Goal: Transaction & Acquisition: Purchase product/service

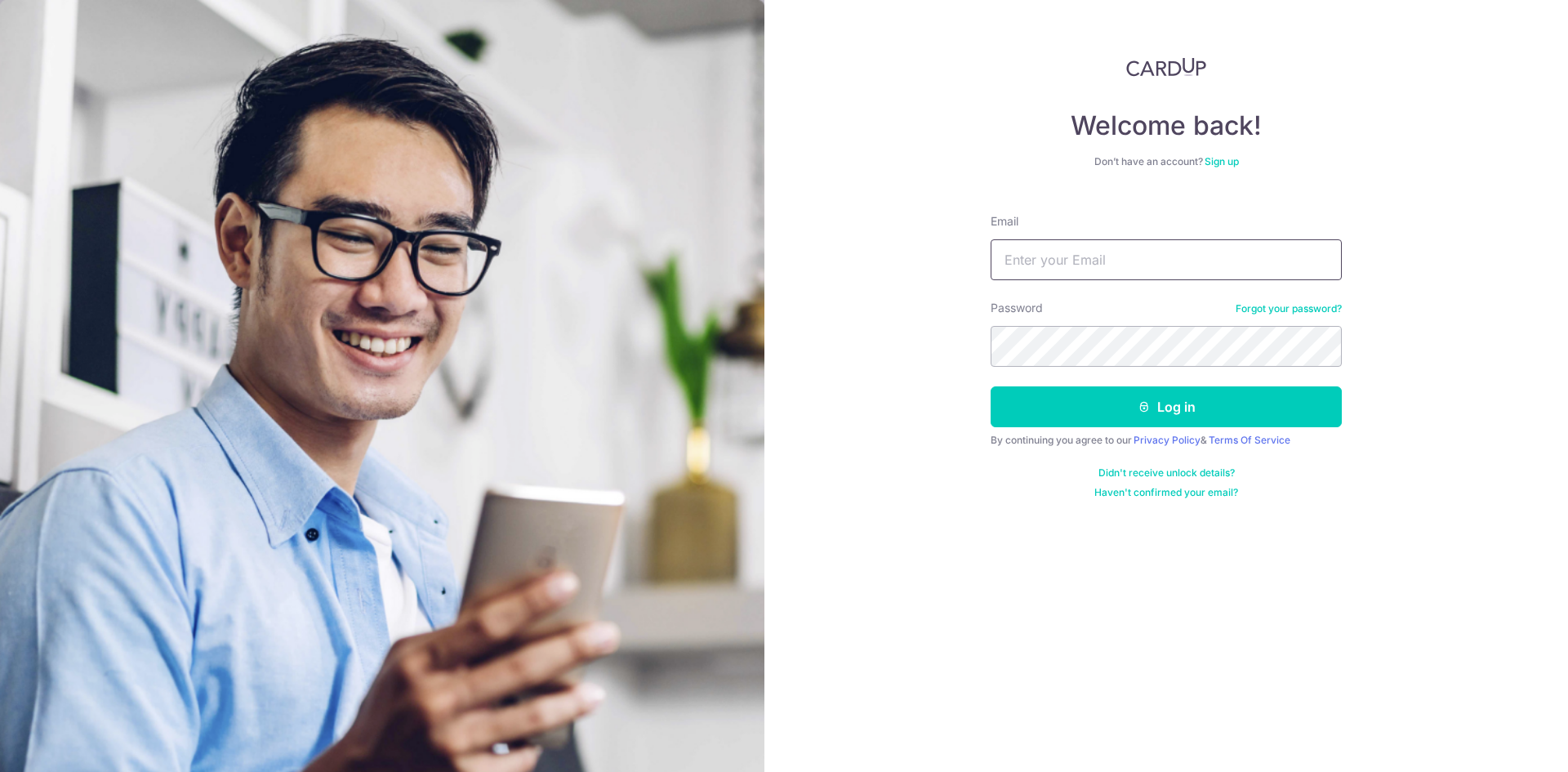
drag, startPoint x: 1202, startPoint y: 247, endPoint x: 1189, endPoint y: 267, distance: 23.9
click at [1202, 247] on input "Email" at bounding box center [1165, 259] width 351 height 41
type input "weekeelong@OLA.sg"
click at [1082, 373] on form "Email weekeelong@OLA.sg Password Forgot your password? Log in By continuing you…" at bounding box center [1165, 350] width 351 height 298
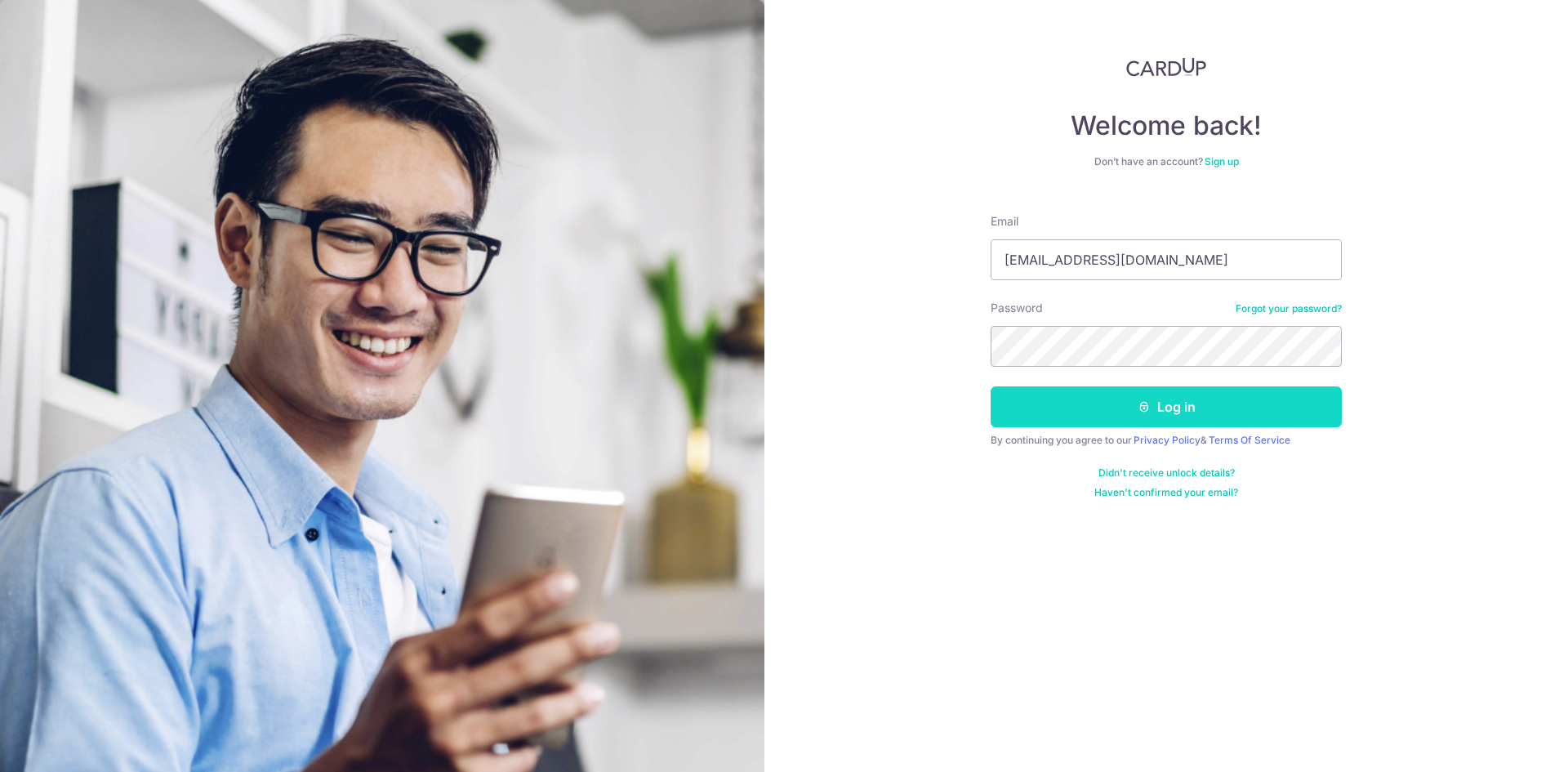
click at [1075, 389] on button "Log in" at bounding box center [1165, 406] width 351 height 41
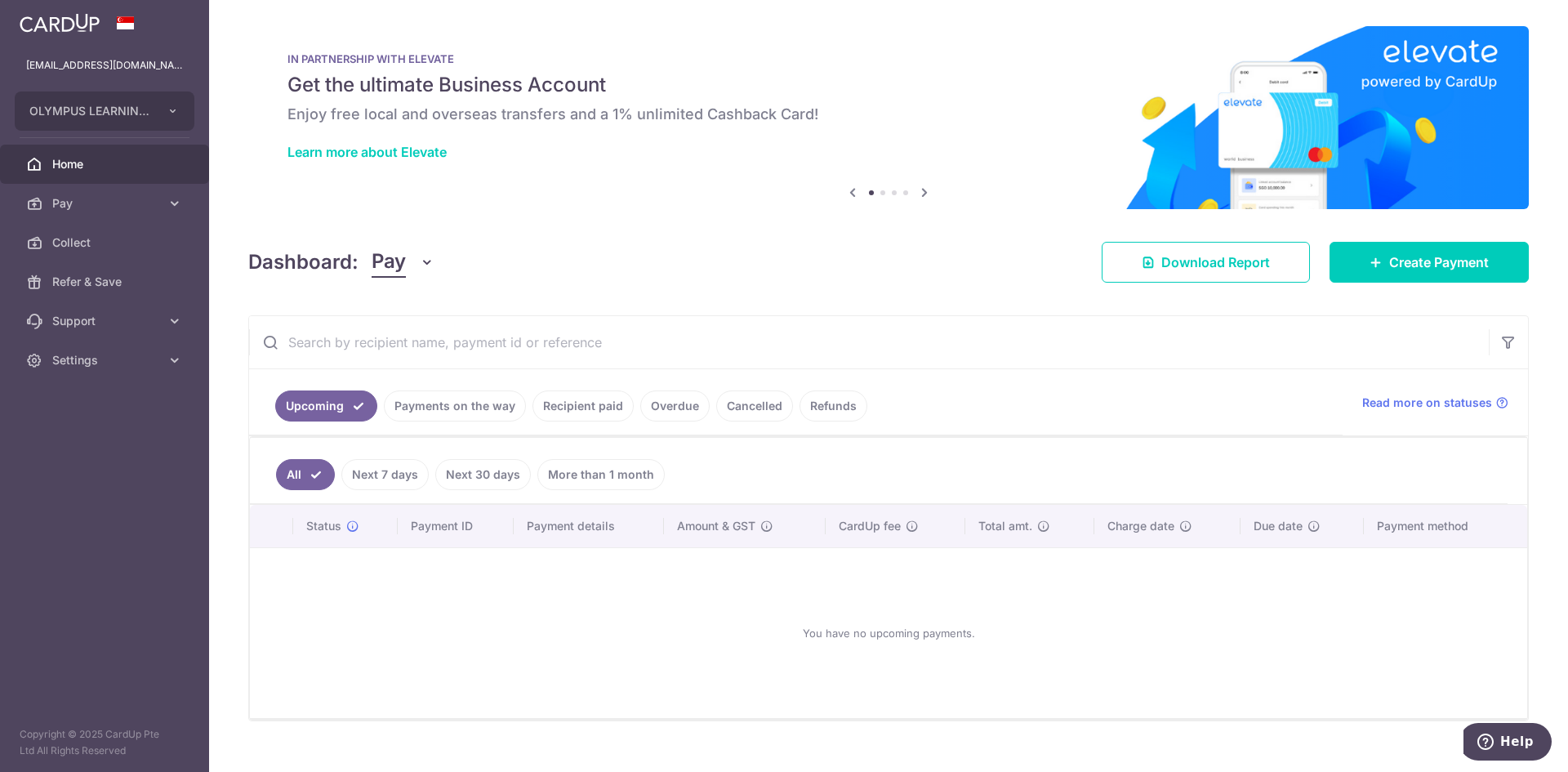
click at [574, 406] on link "Recipient paid" at bounding box center [582, 406] width 101 height 31
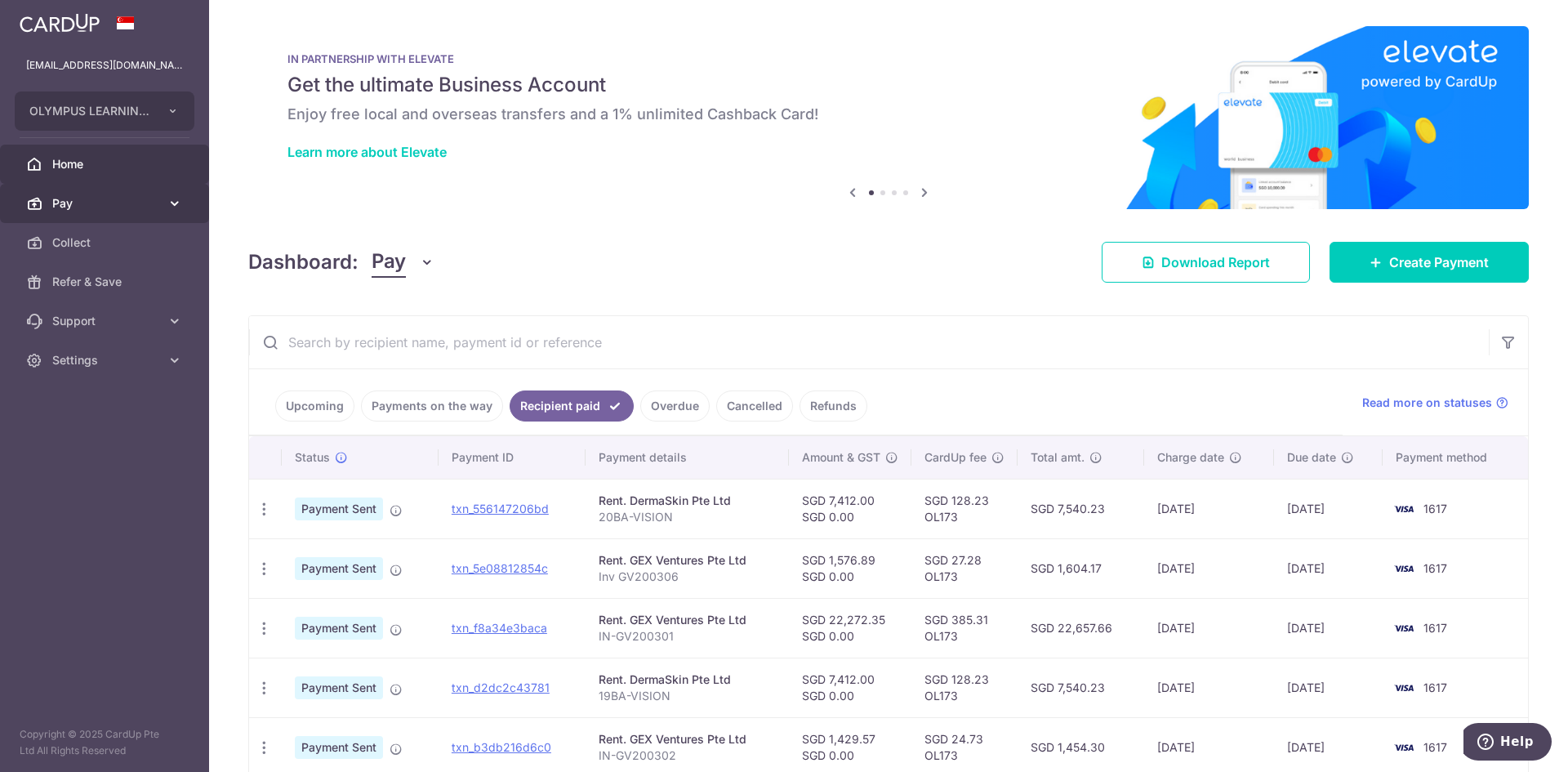
click at [137, 198] on span "Pay" at bounding box center [106, 203] width 108 height 16
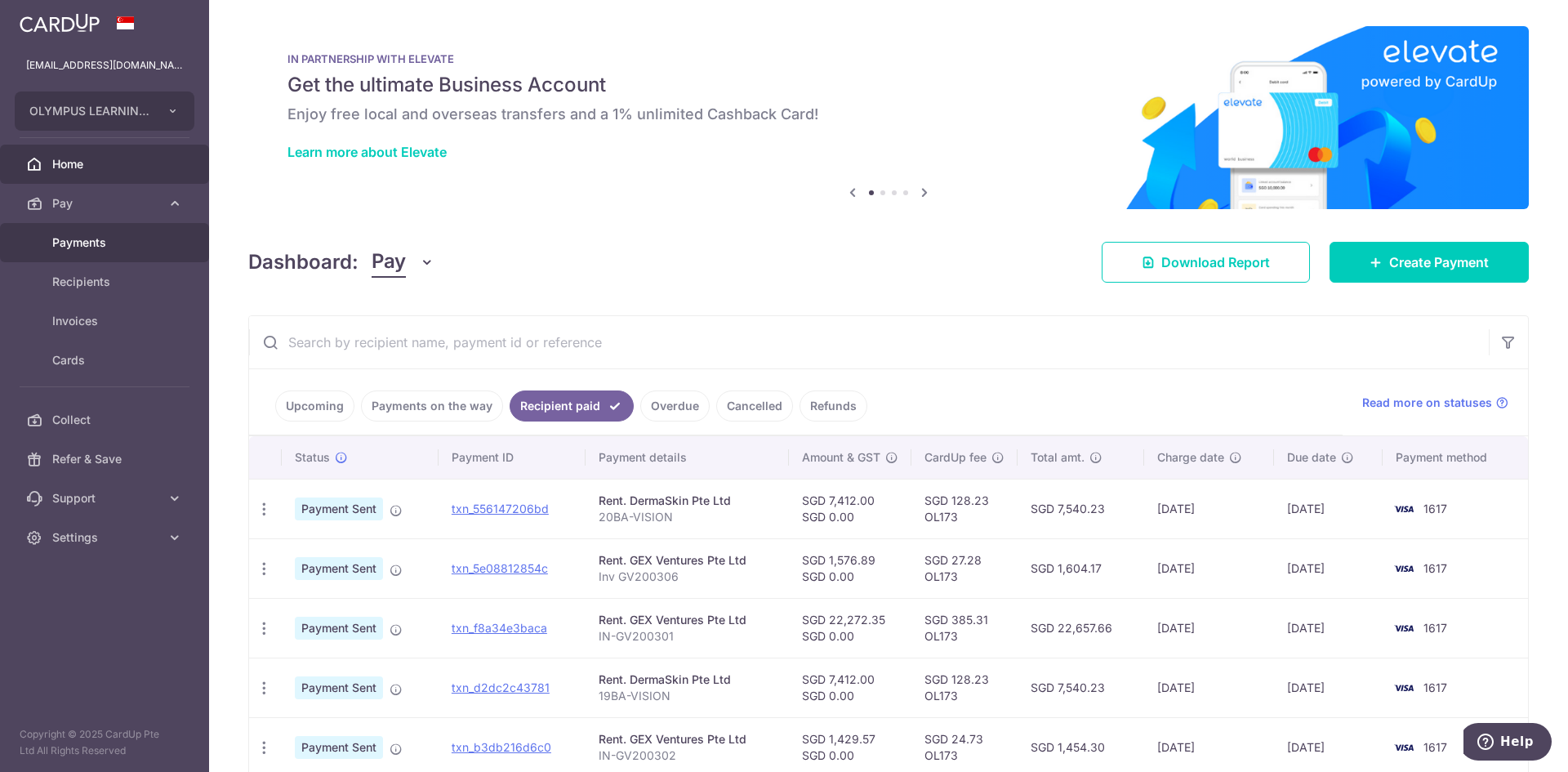
click at [163, 248] on link "Payments" at bounding box center [104, 242] width 209 height 39
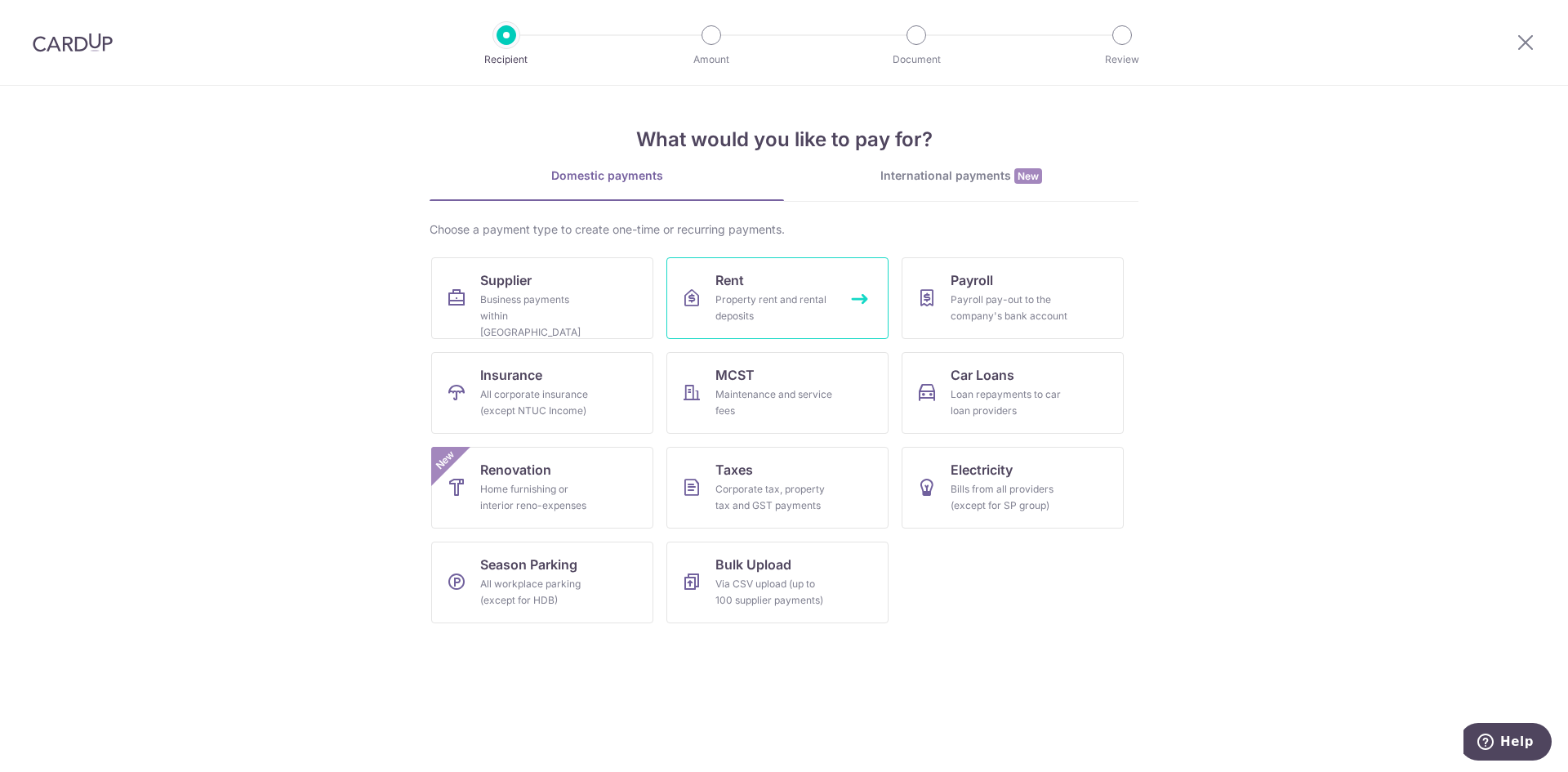
click at [831, 297] on div "Property rent and rental deposits" at bounding box center [774, 308] width 117 height 33
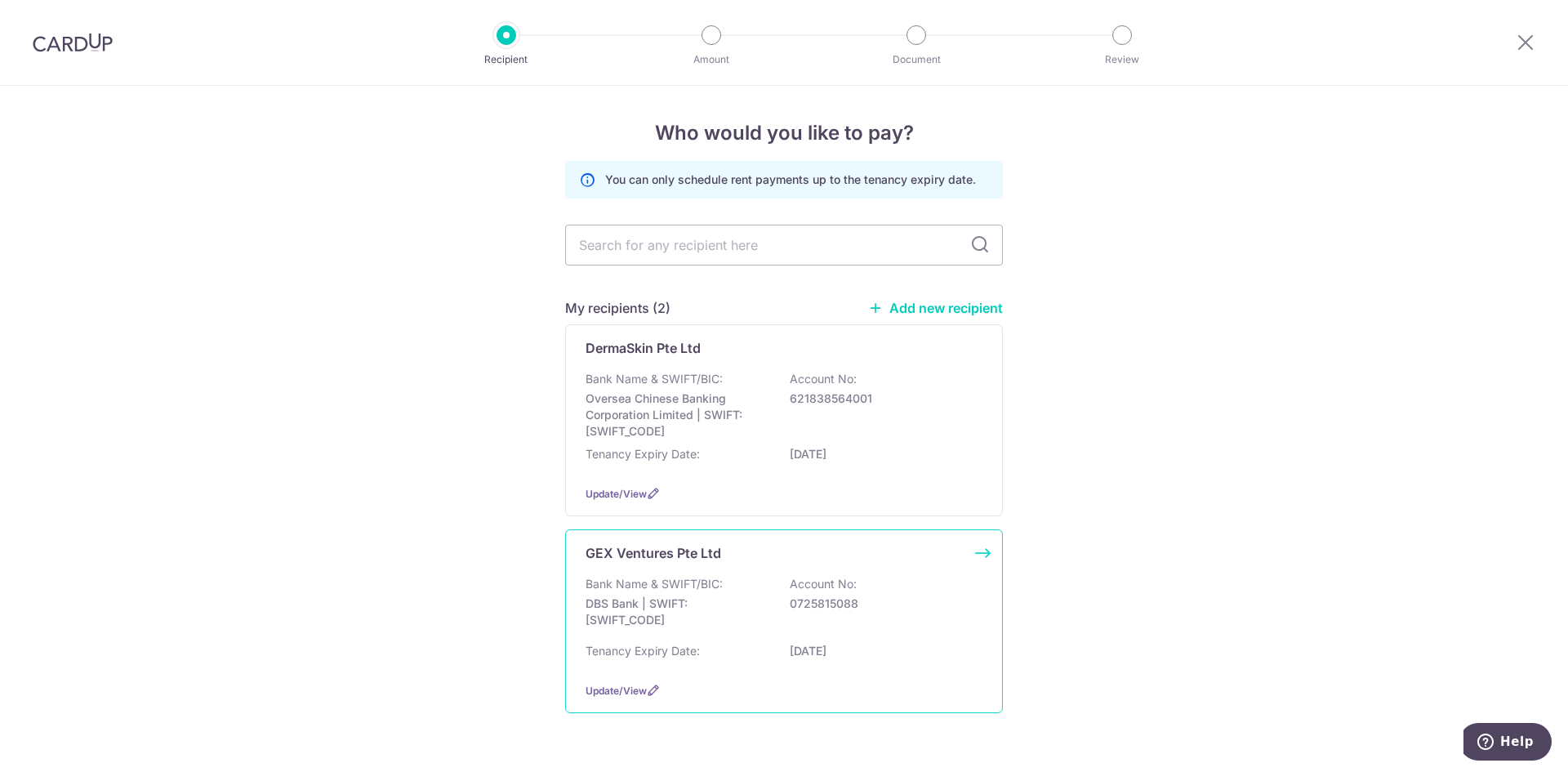
click at [633, 648] on p "Tenancy Expiry Date:" at bounding box center [643, 650] width 115 height 16
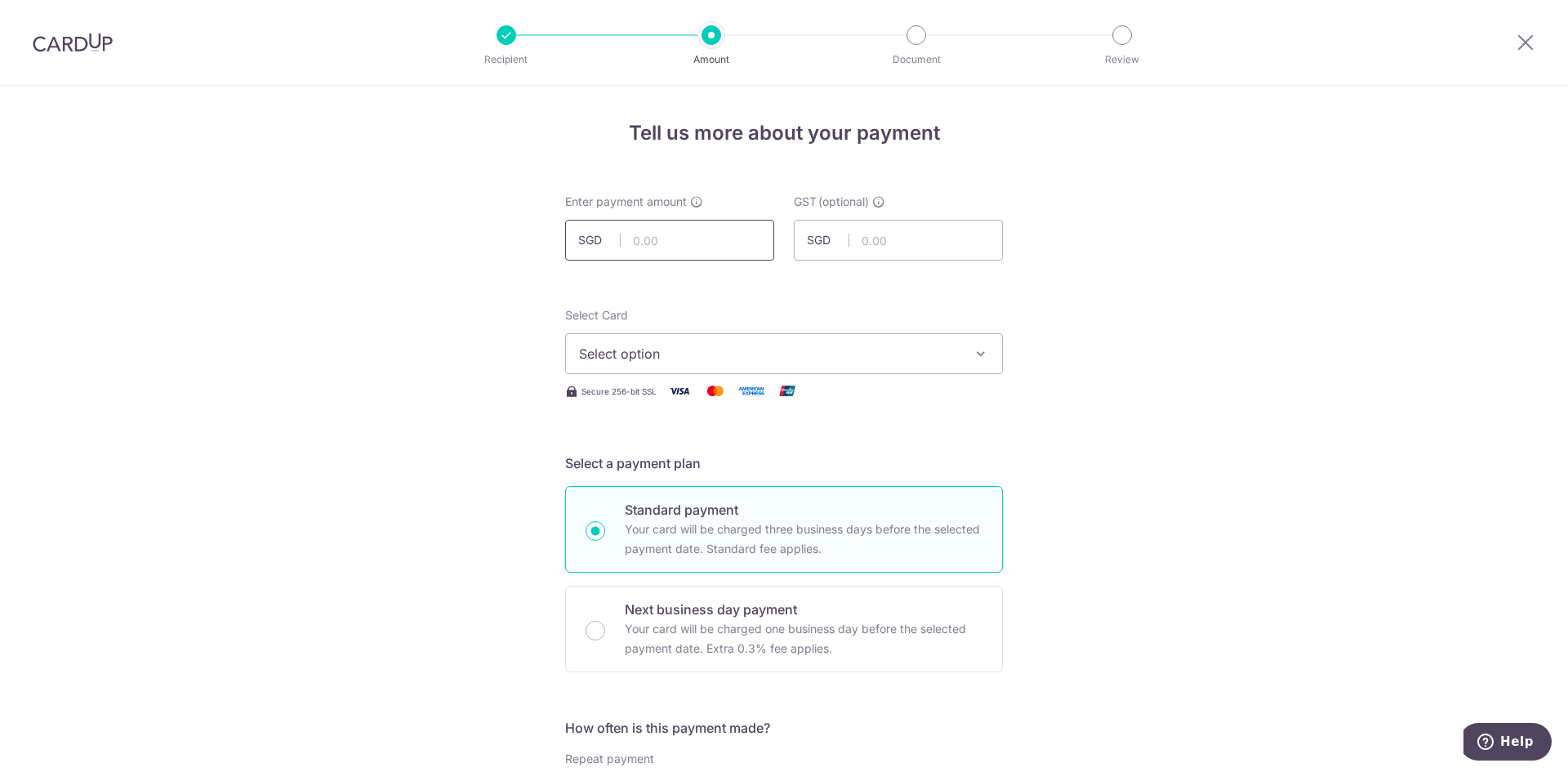
click at [691, 226] on input "text" at bounding box center [669, 240] width 209 height 41
type input "22,272.35"
click at [598, 358] on span "Select option" at bounding box center [768, 354] width 380 height 20
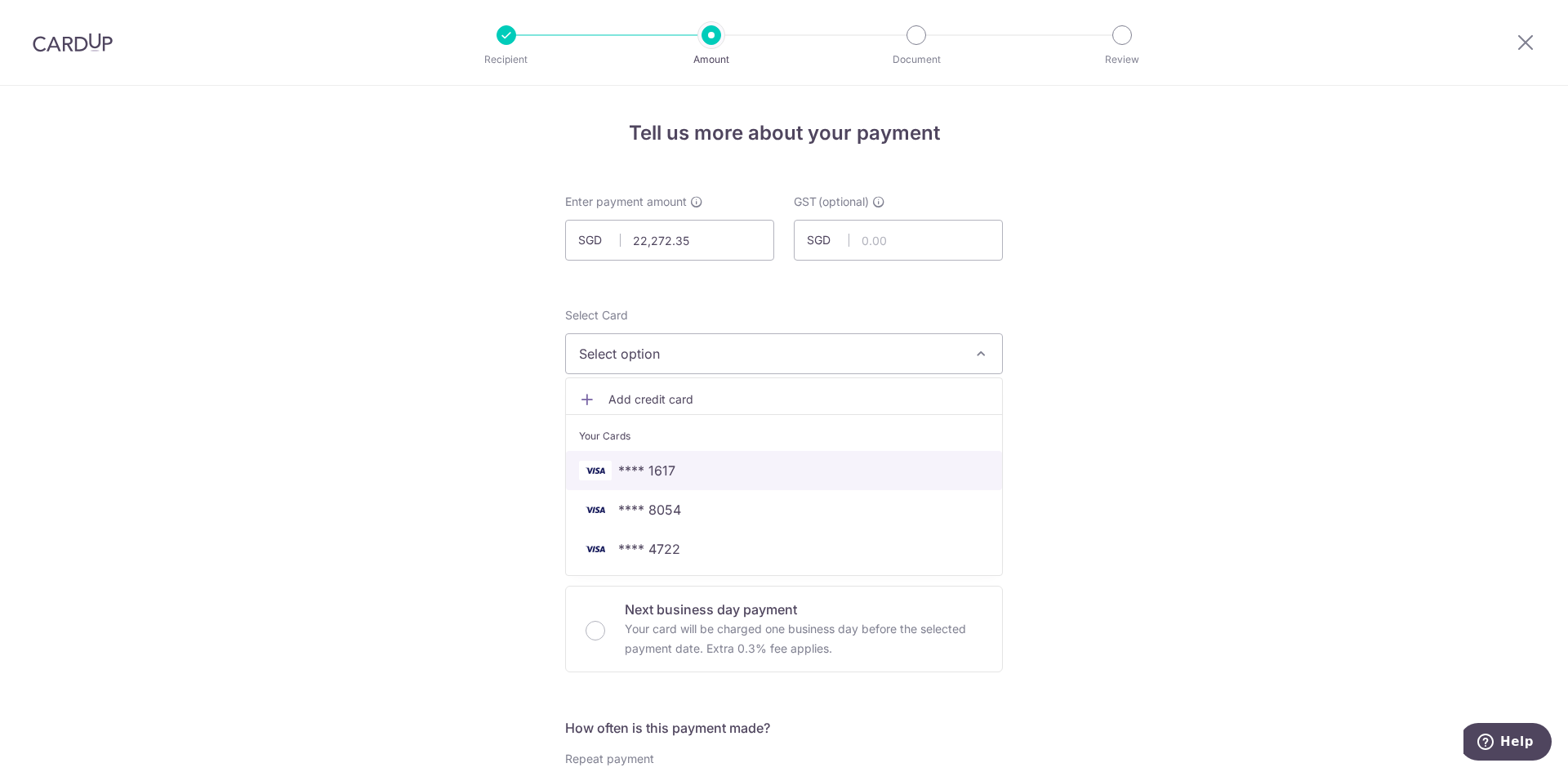
click at [749, 468] on span "**** 1617" at bounding box center [783, 470] width 410 height 20
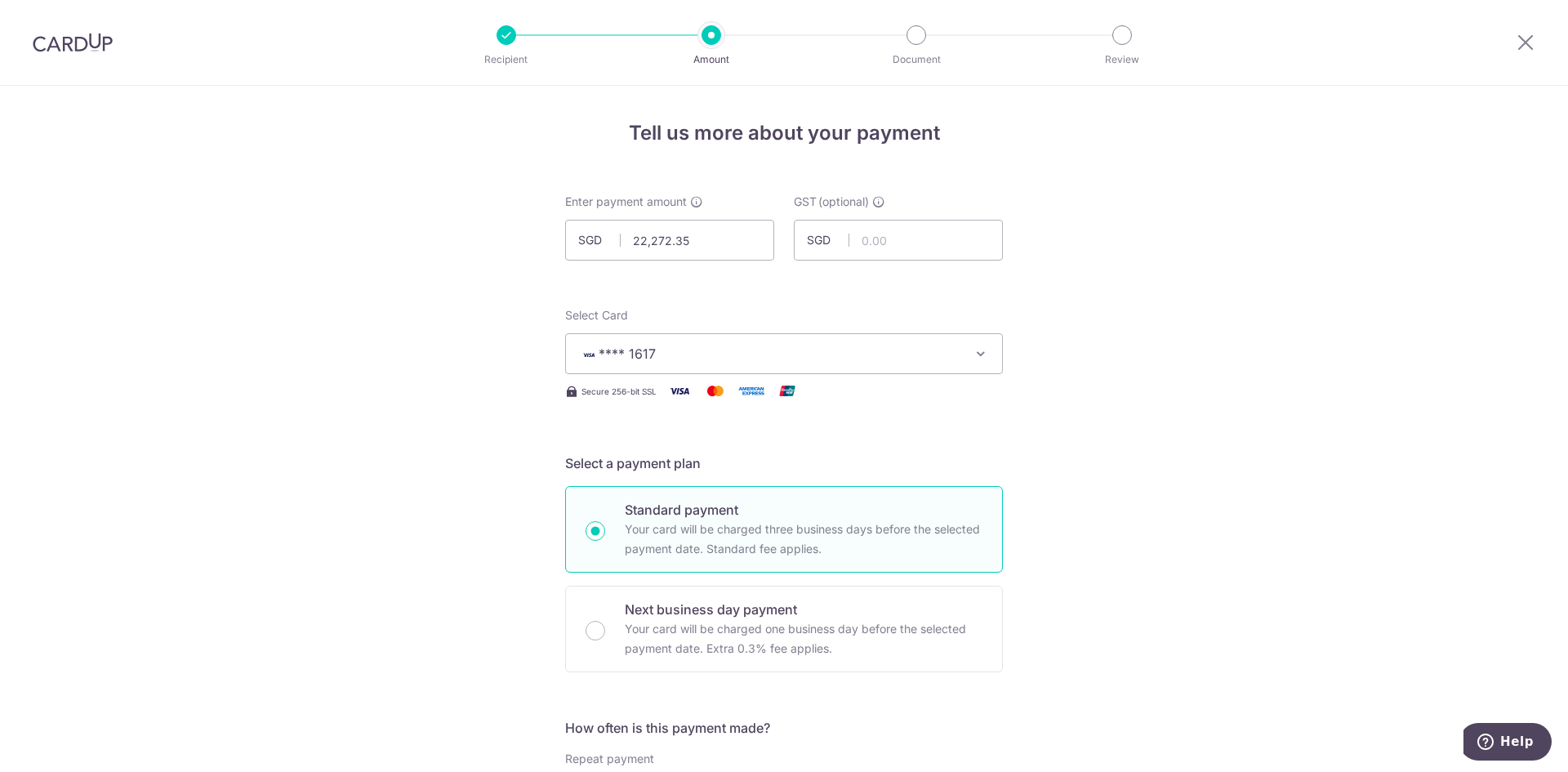
scroll to position [163, 0]
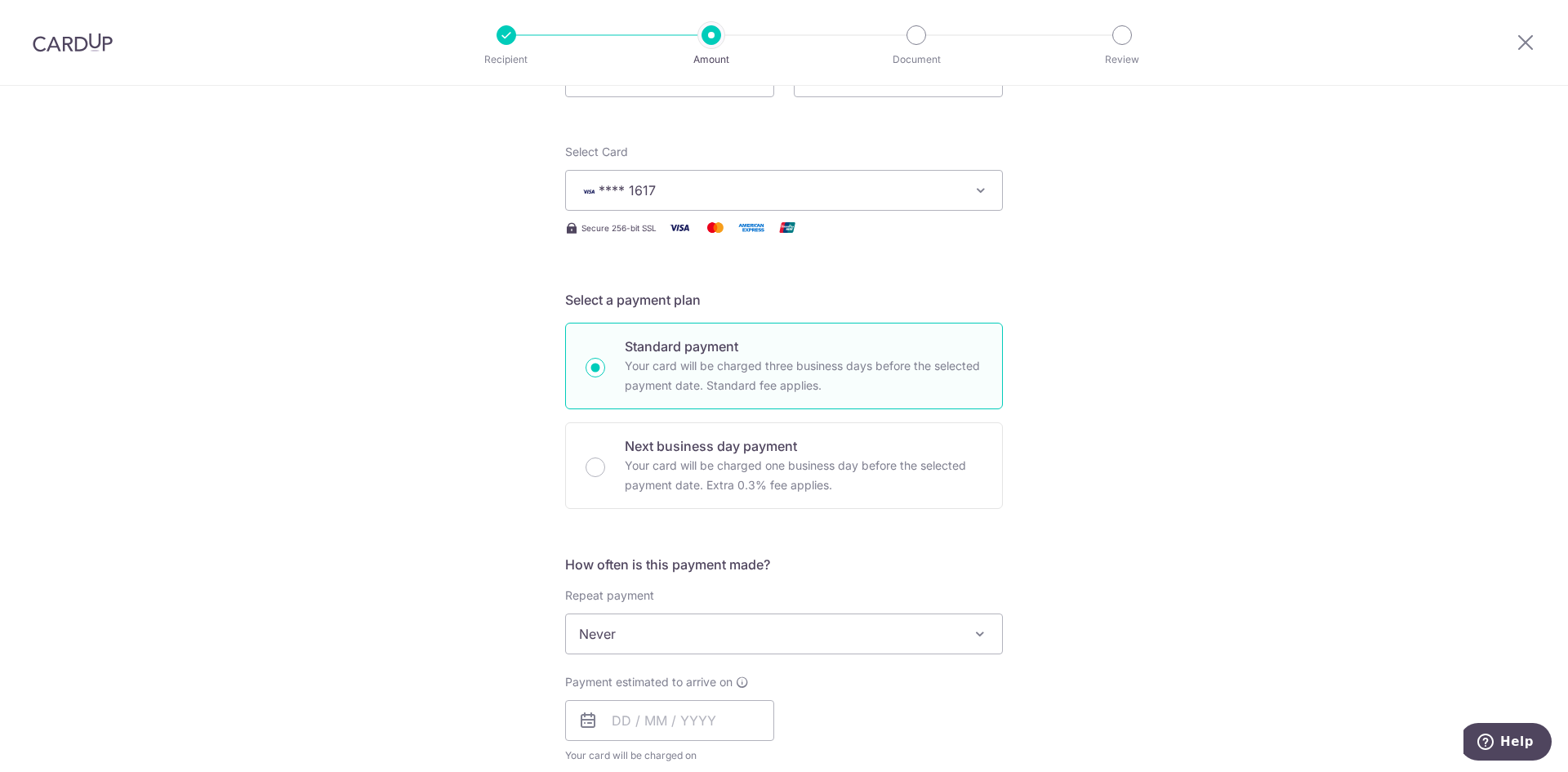
click at [733, 630] on span "Never" at bounding box center [784, 633] width 436 height 39
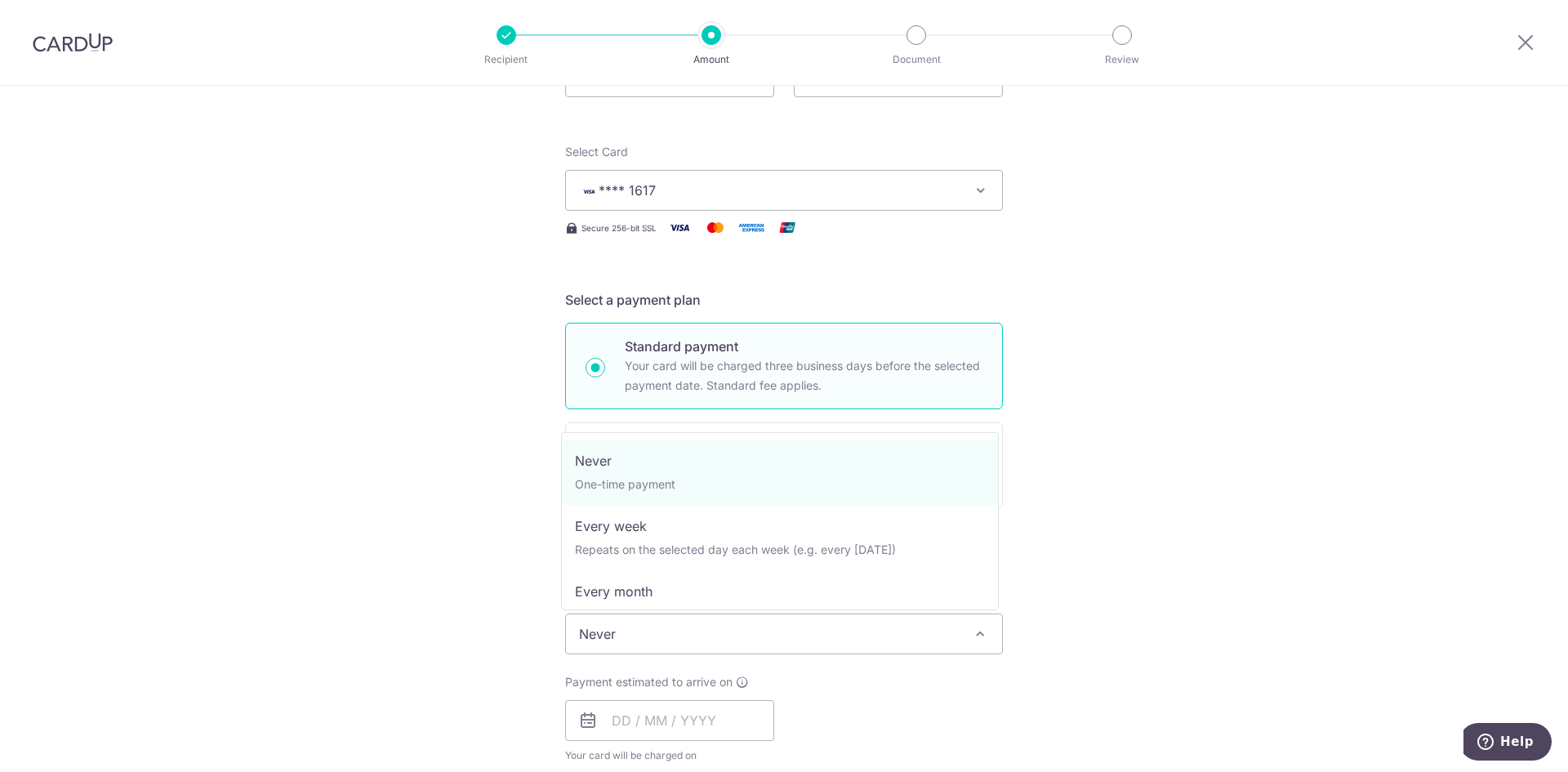
click at [733, 630] on span "Never" at bounding box center [784, 633] width 436 height 39
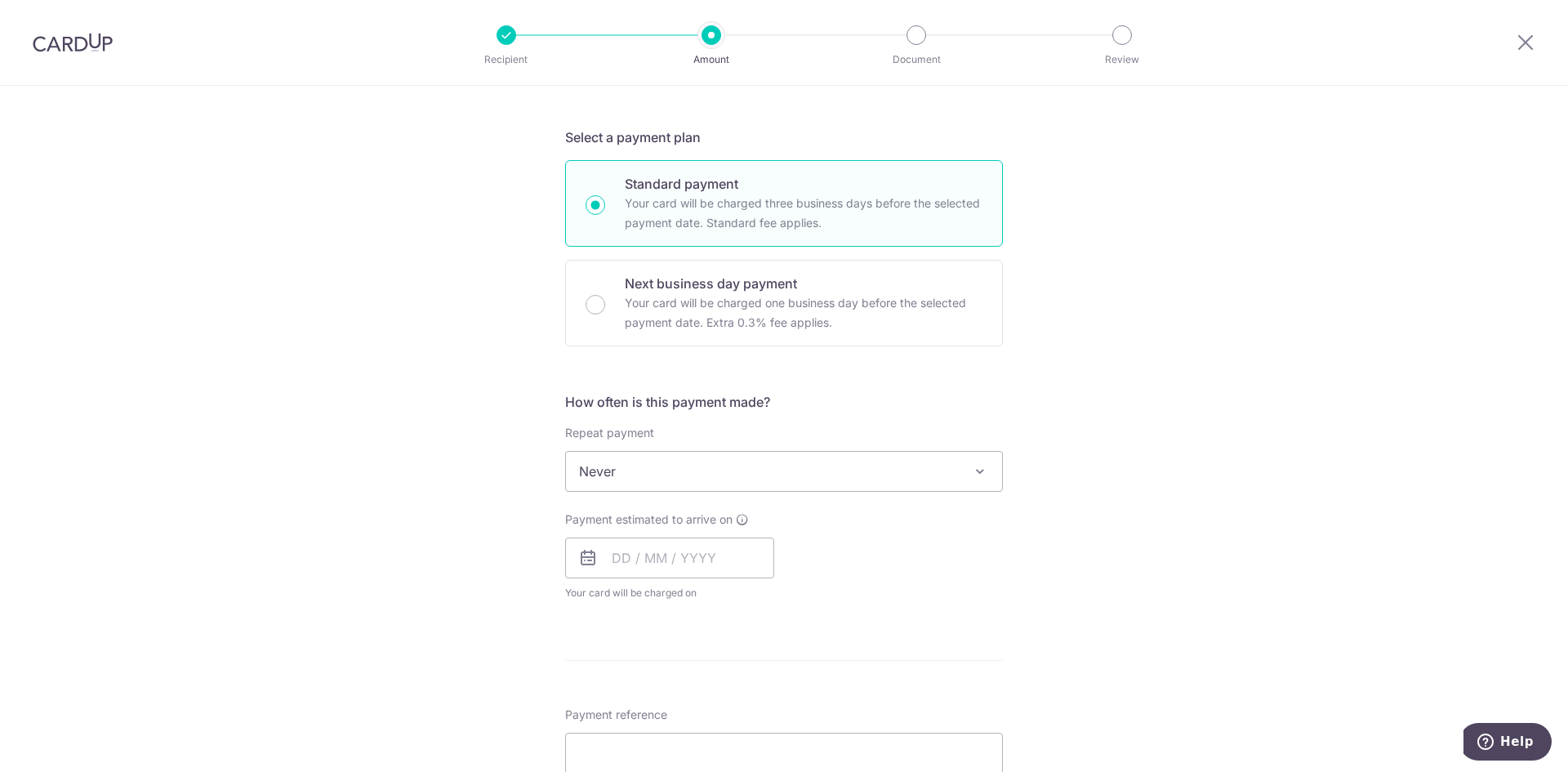
scroll to position [327, 0]
click at [690, 568] on input "text" at bounding box center [669, 556] width 209 height 41
click at [722, 734] on link "16" at bounding box center [729, 738] width 26 height 26
type input "16/10/2025"
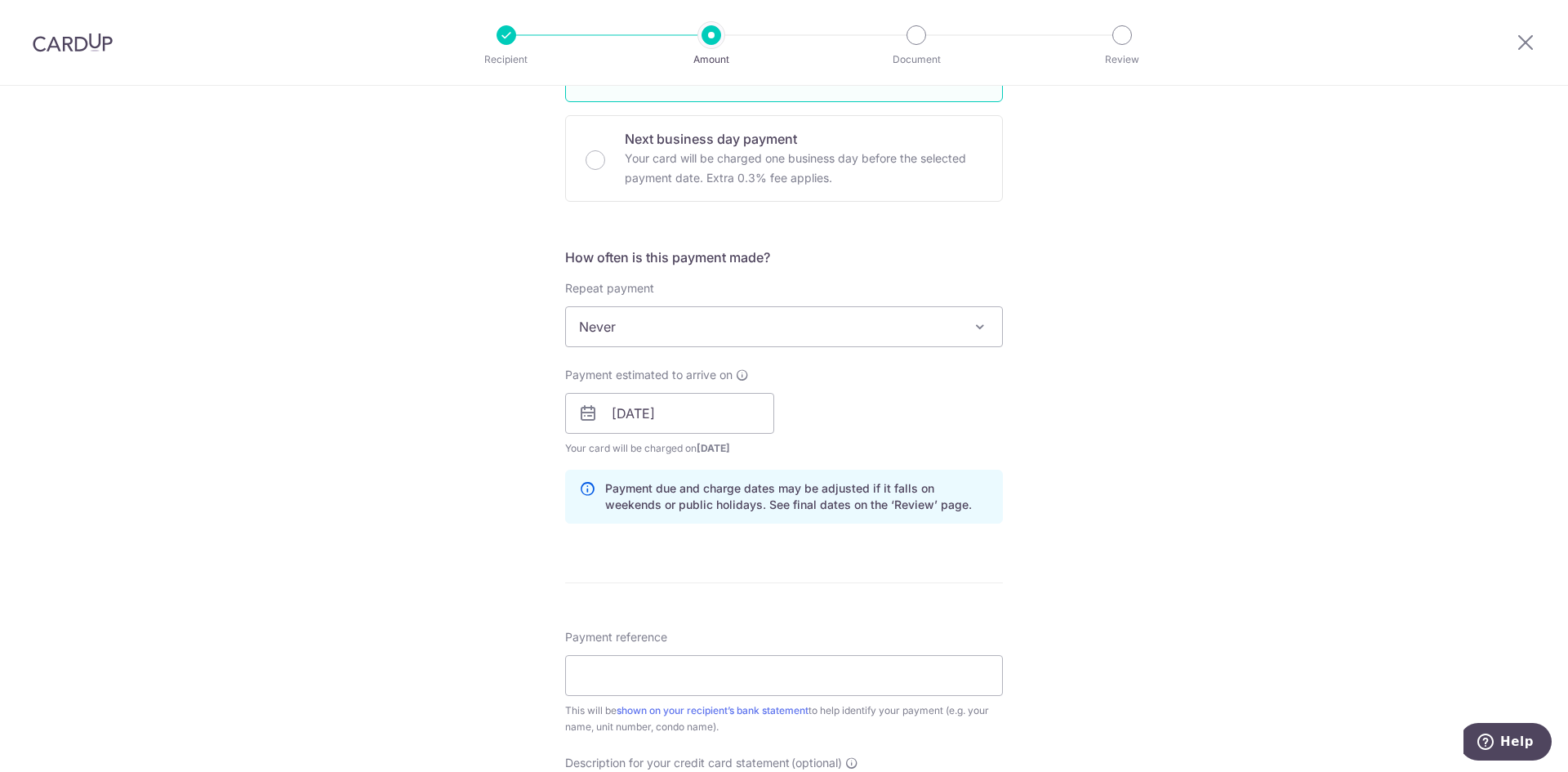
scroll to position [490, 0]
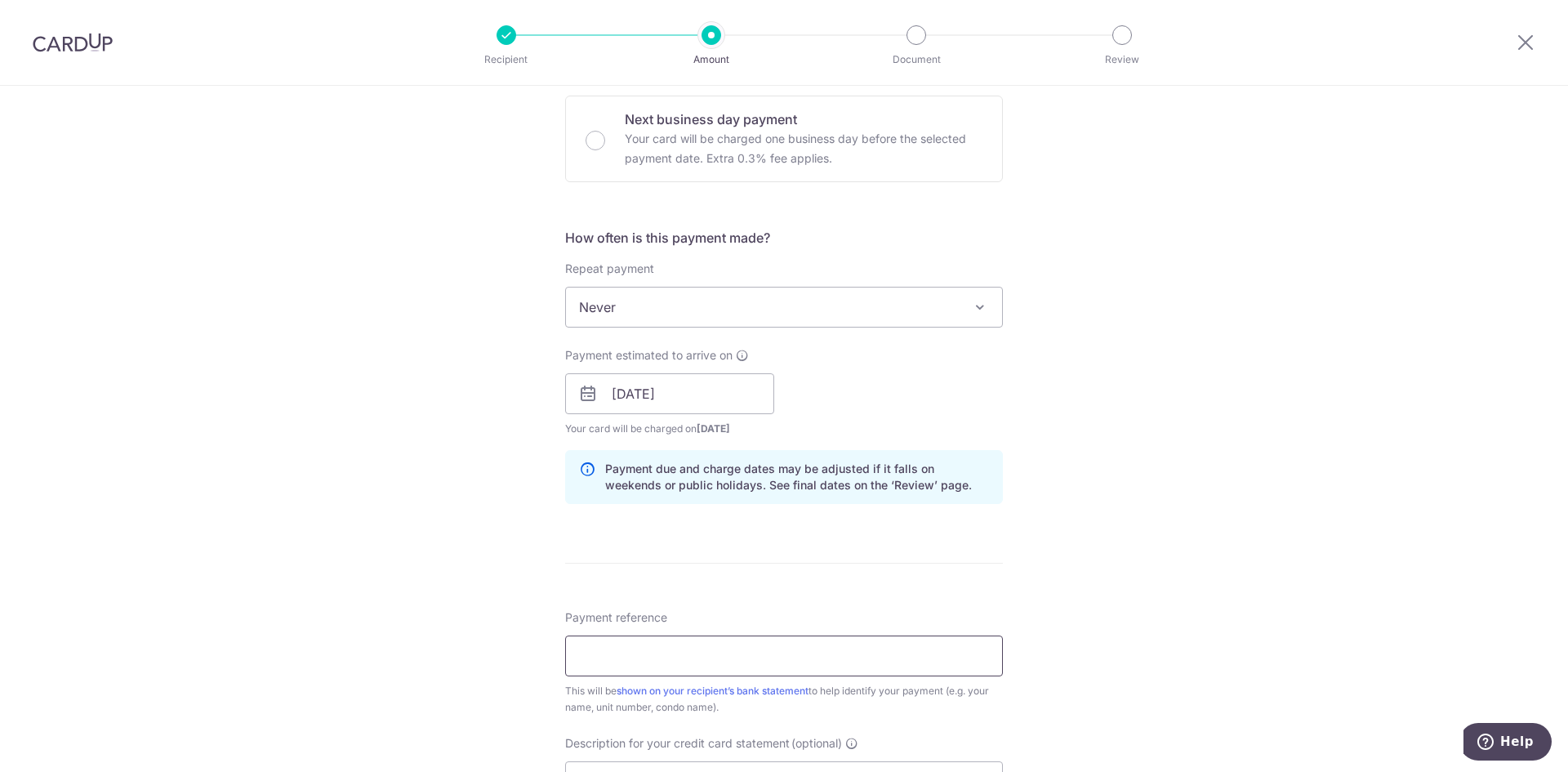
click at [664, 637] on input "Payment reference" at bounding box center [783, 656] width 437 height 41
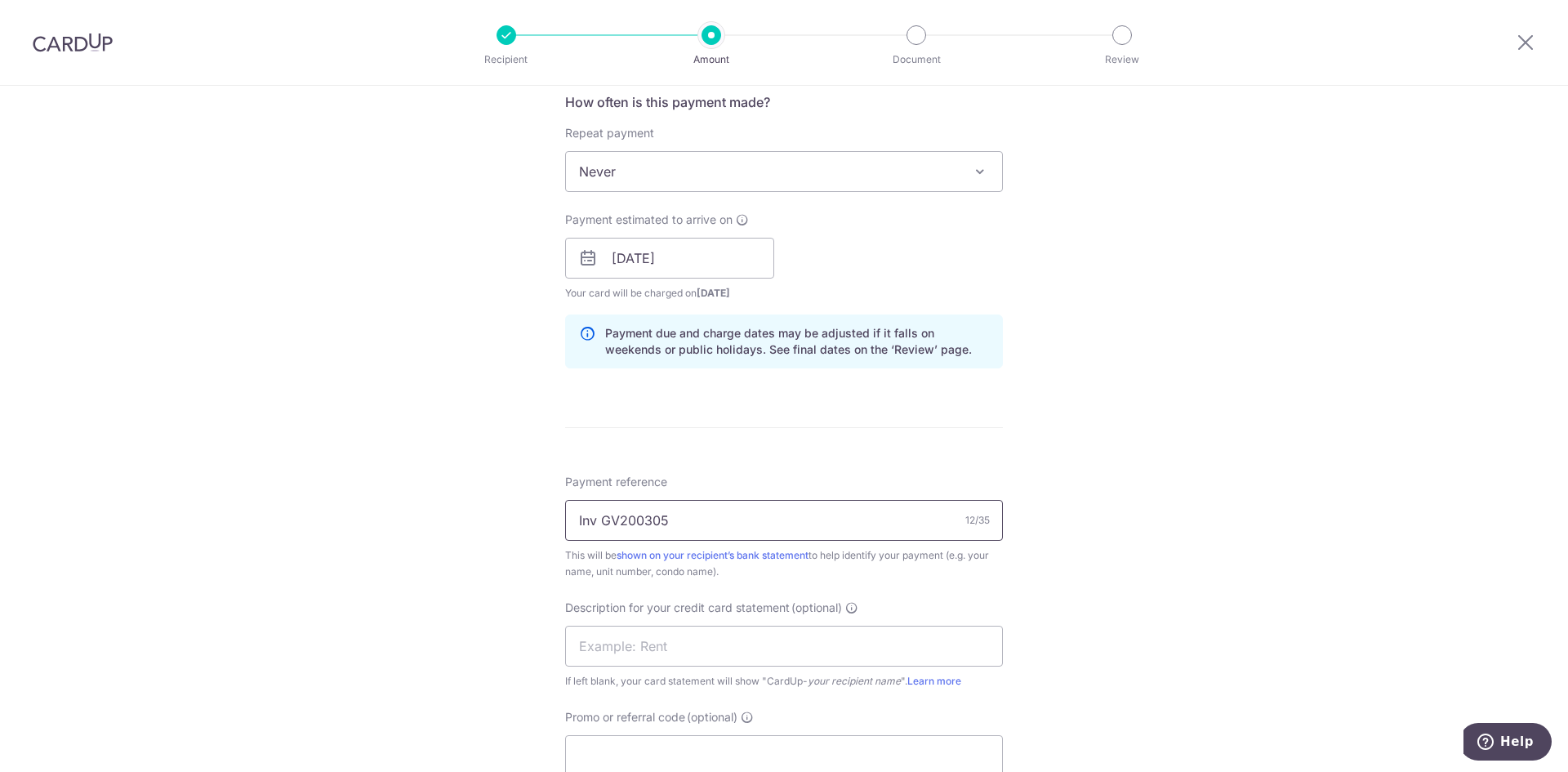
scroll to position [817, 0]
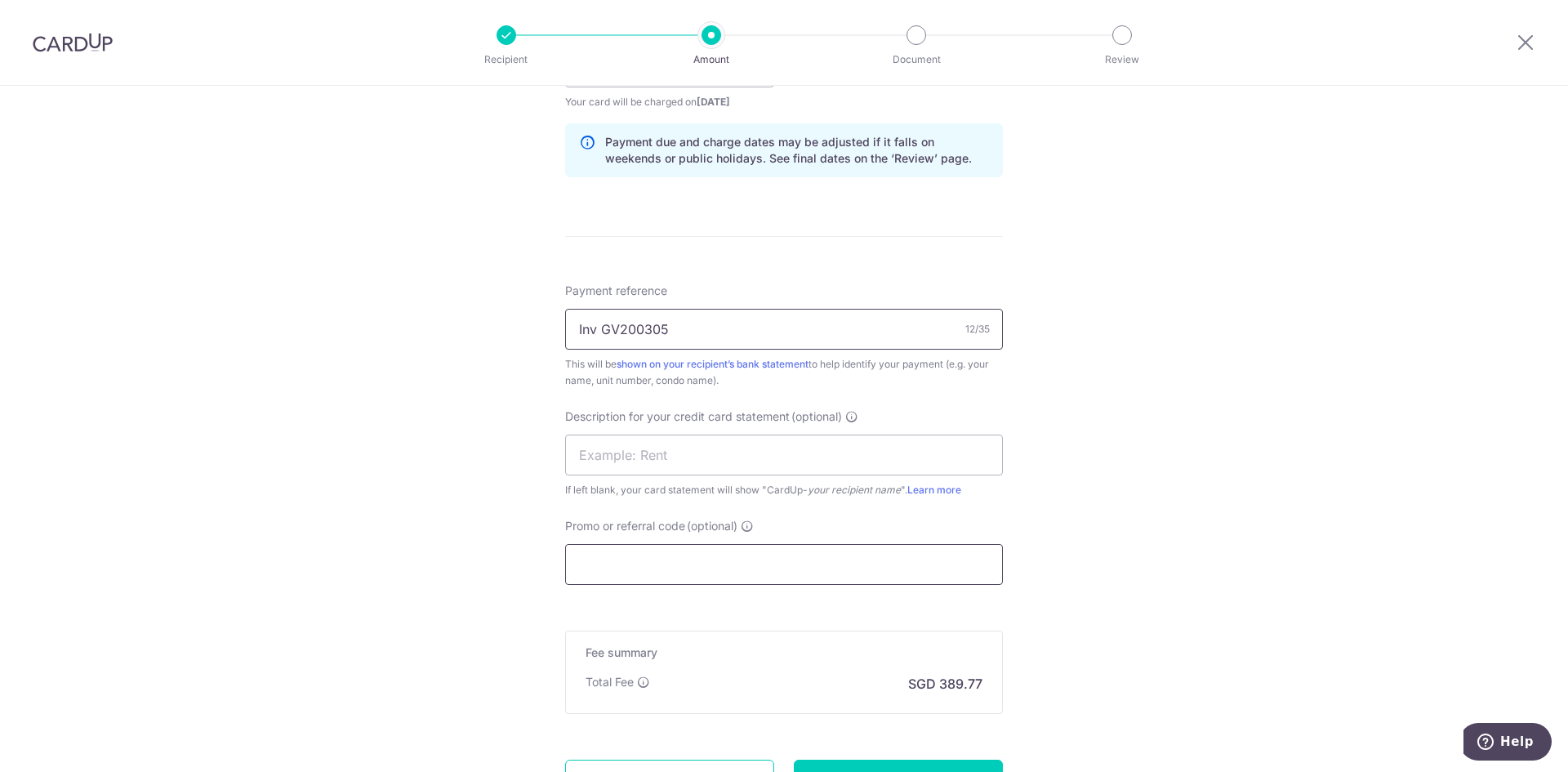
type input "Inv GV200305"
click at [825, 562] on input "Promo or referral code (optional)" at bounding box center [783, 563] width 437 height 41
click at [712, 468] on input "text" at bounding box center [783, 455] width 437 height 41
drag, startPoint x: 710, startPoint y: 332, endPoint x: 598, endPoint y: 314, distance: 113.4
click at [598, 314] on input "Inv GV200305" at bounding box center [783, 329] width 437 height 41
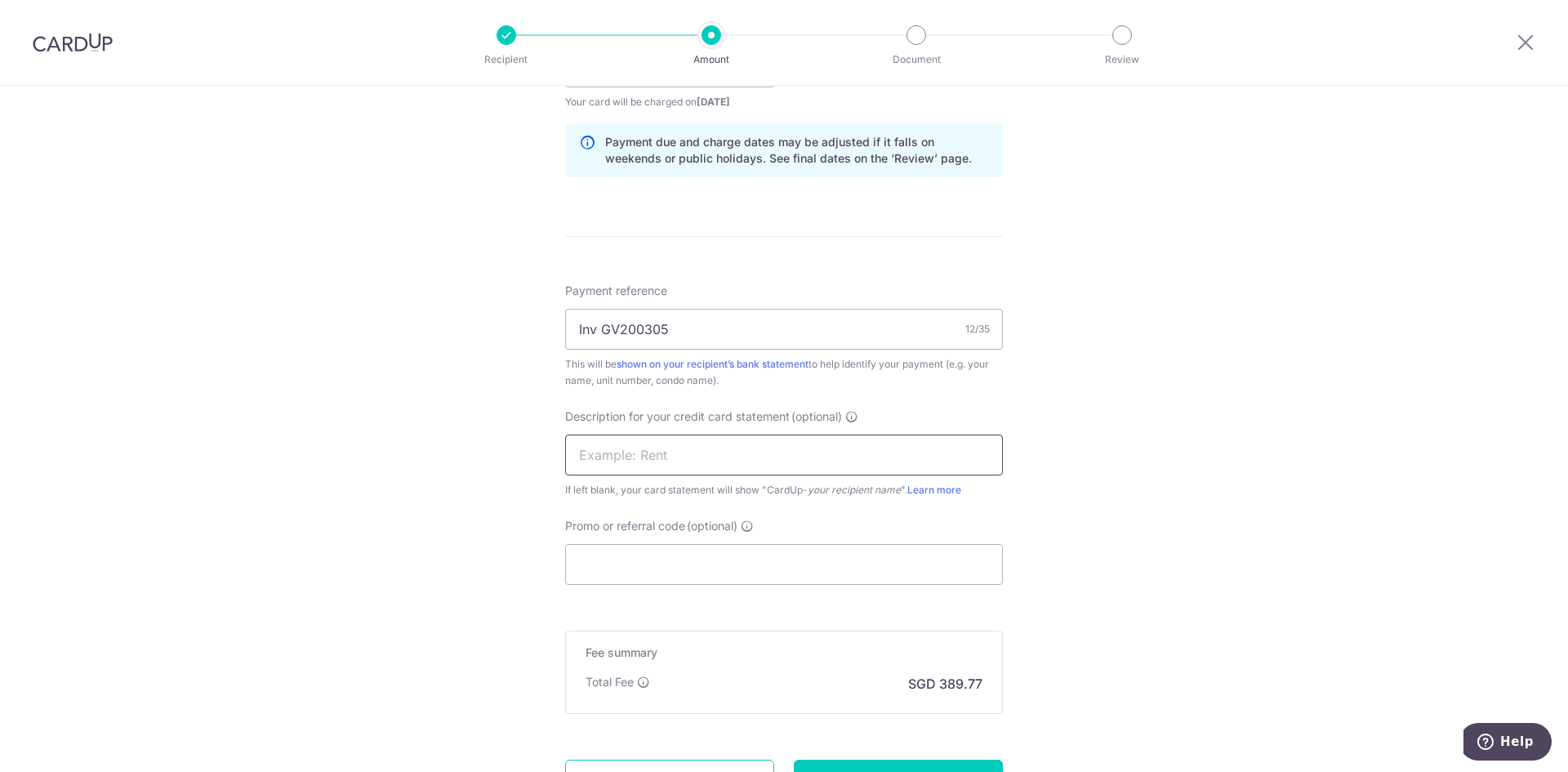
click at [619, 442] on input "text" at bounding box center [783, 455] width 437 height 41
paste input "GV200305"
type input "GV200305"
click at [603, 576] on input "Promo or referral code (optional)" at bounding box center [783, 563] width 437 height 41
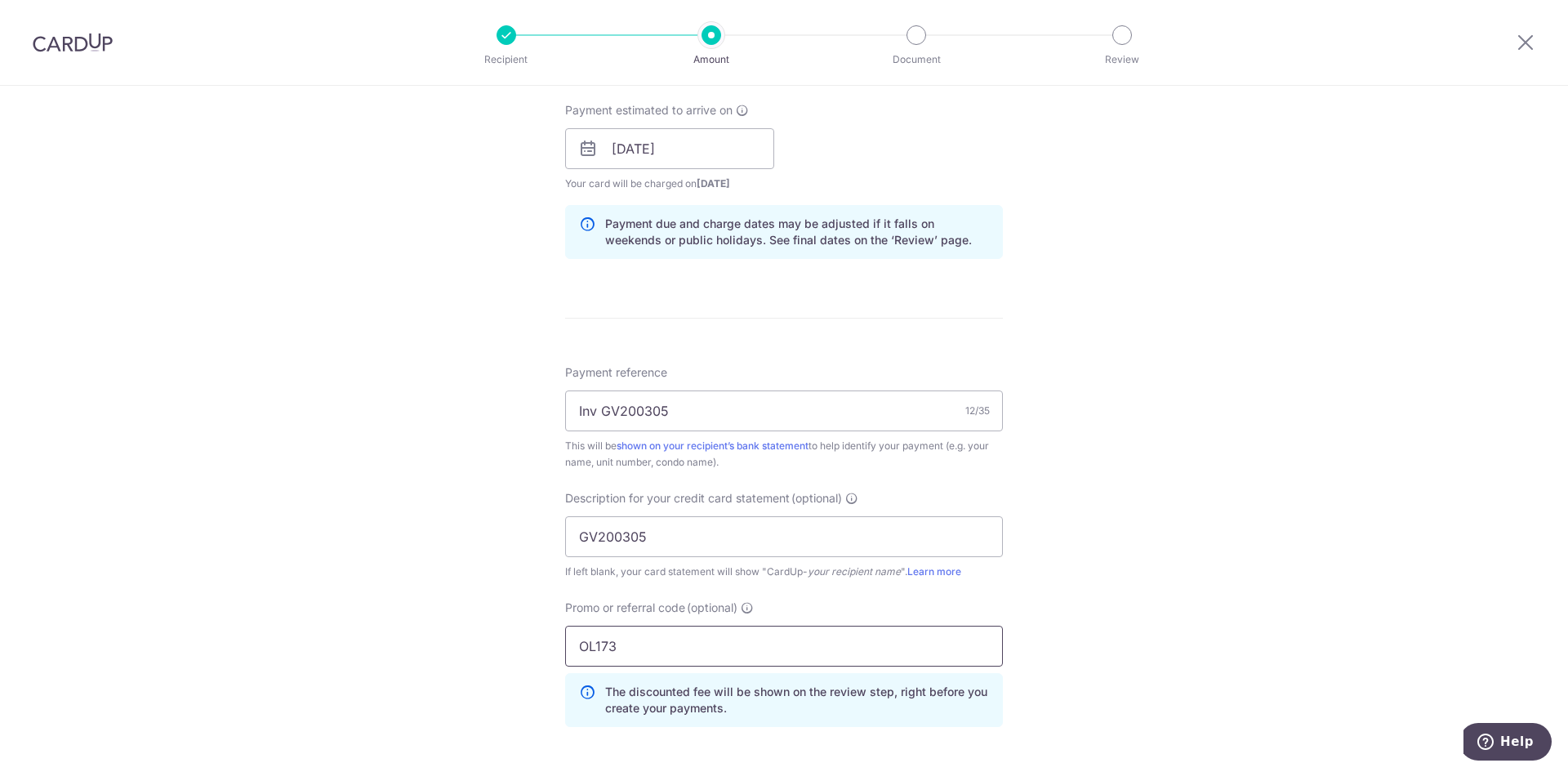
scroll to position [898, 0]
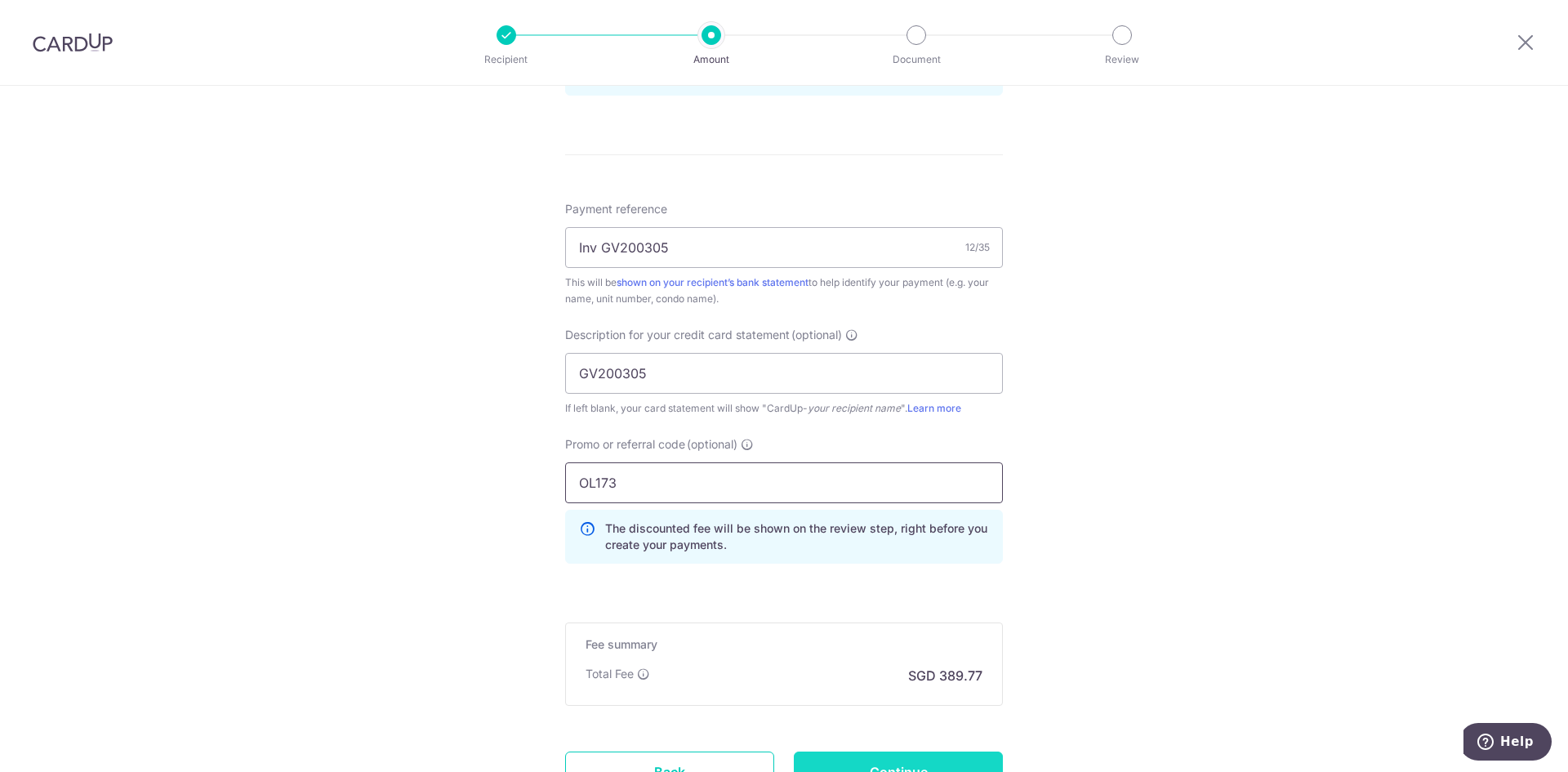
type input "OL173"
click at [852, 766] on input "Continue" at bounding box center [898, 771] width 209 height 41
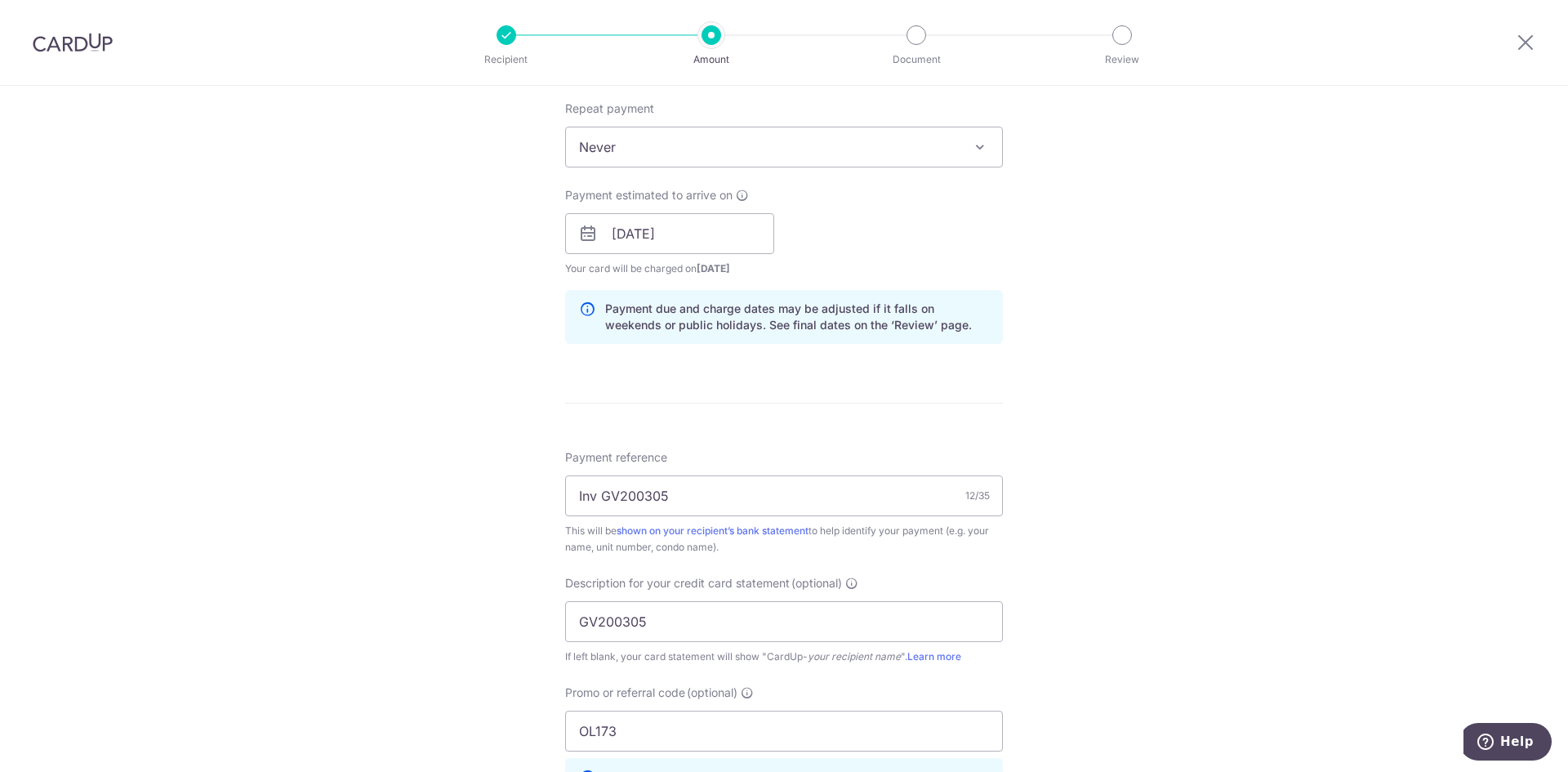
scroll to position [633, 0]
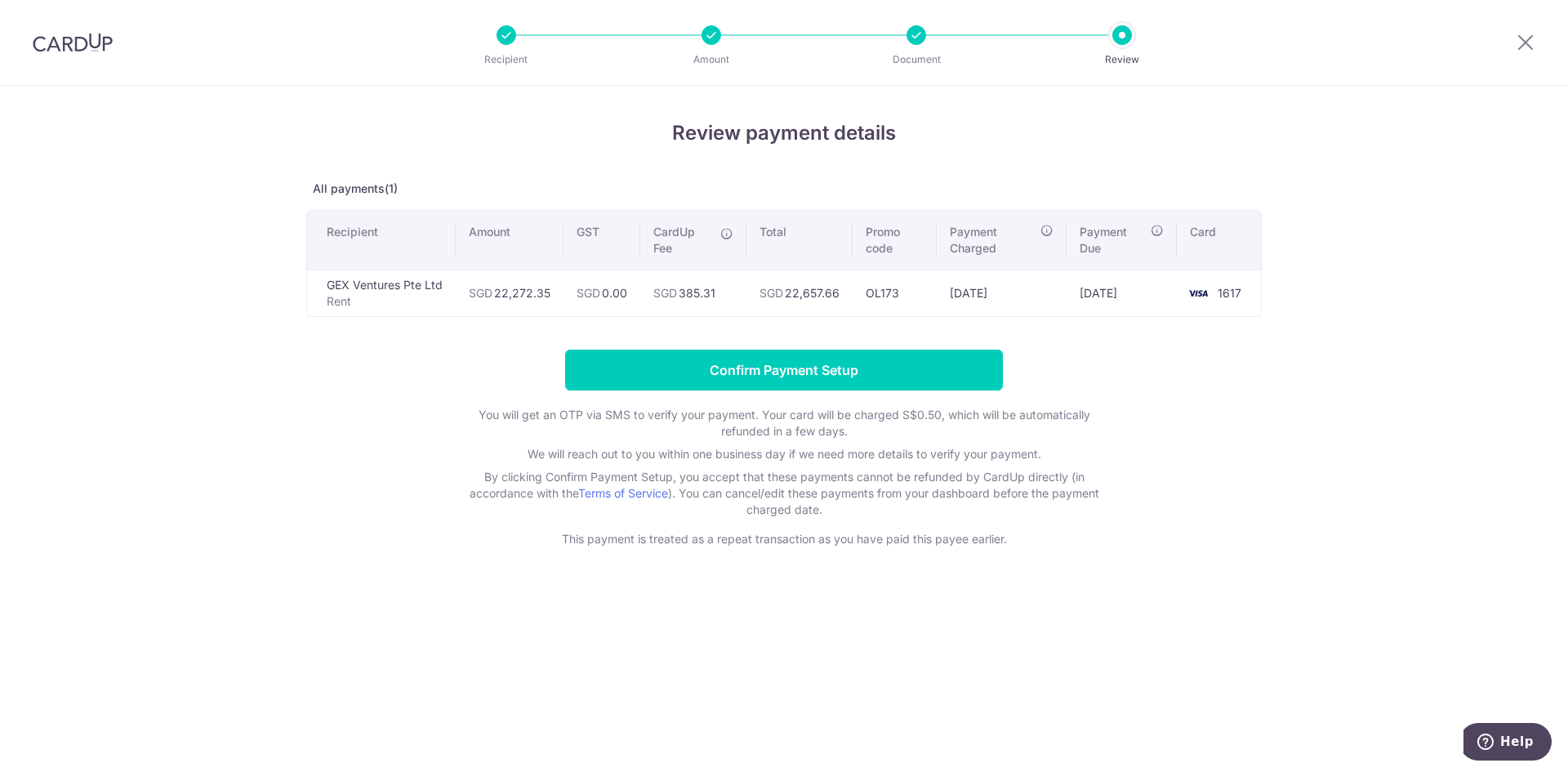
click at [1548, 434] on div "Review payment details All payments(1) Recipient Amount GST CardUp Fee Total Pr…" at bounding box center [784, 428] width 1568 height 686
click at [205, 313] on div "Review payment details All payments(1) Recipient Amount GST CardUp Fee Total Pr…" at bounding box center [784, 428] width 1568 height 686
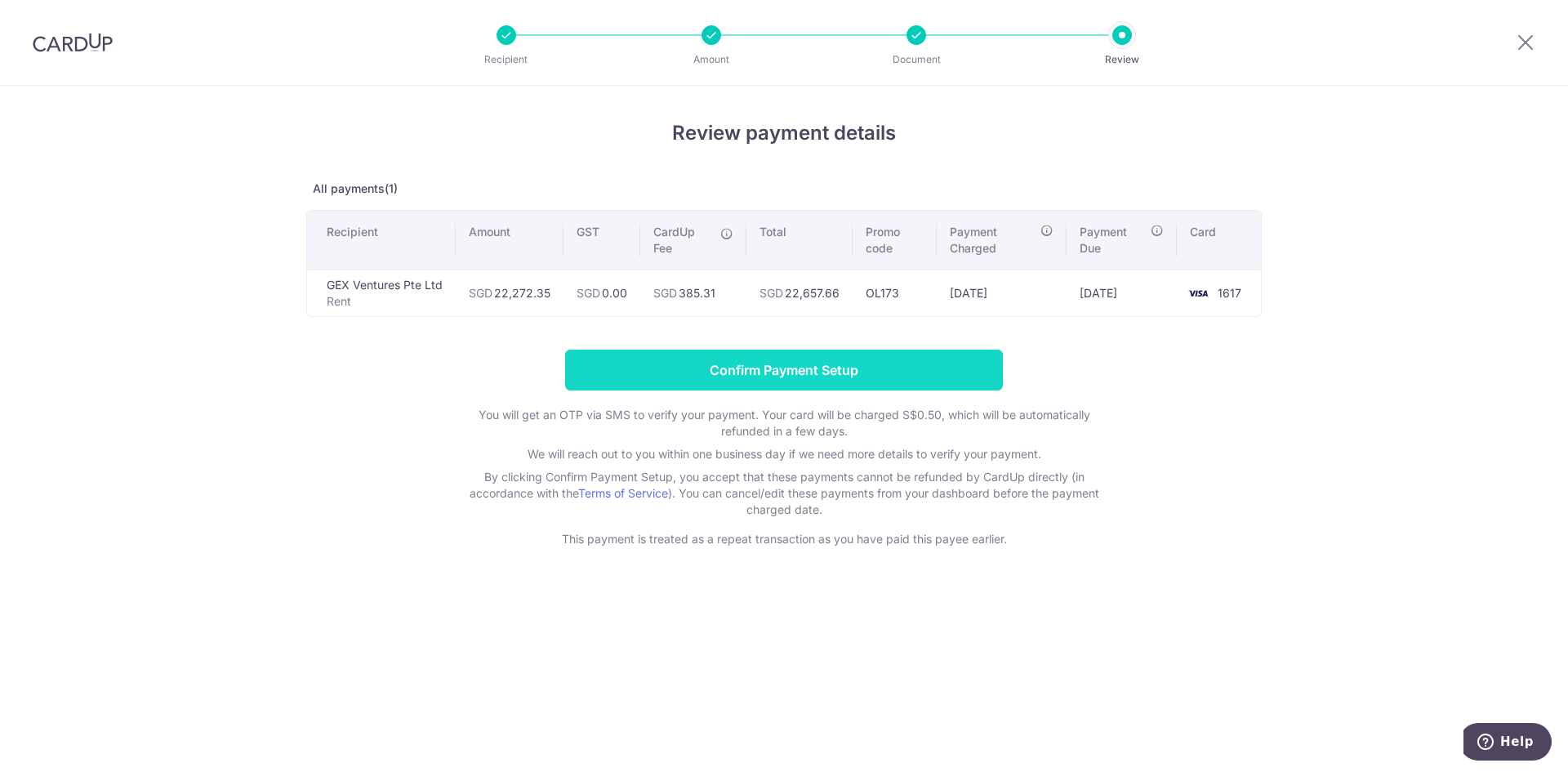
click at [774, 389] on input "Confirm Payment Setup" at bounding box center [783, 369] width 437 height 41
